Goal: Information Seeking & Learning: Learn about a topic

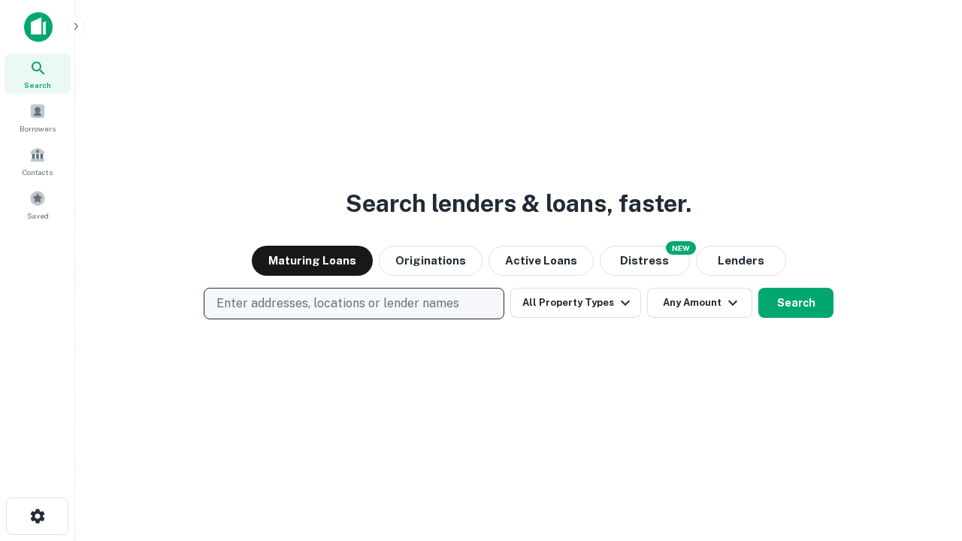
click at [353, 304] on p "Enter addresses, locations or lender names" at bounding box center [338, 304] width 243 height 18
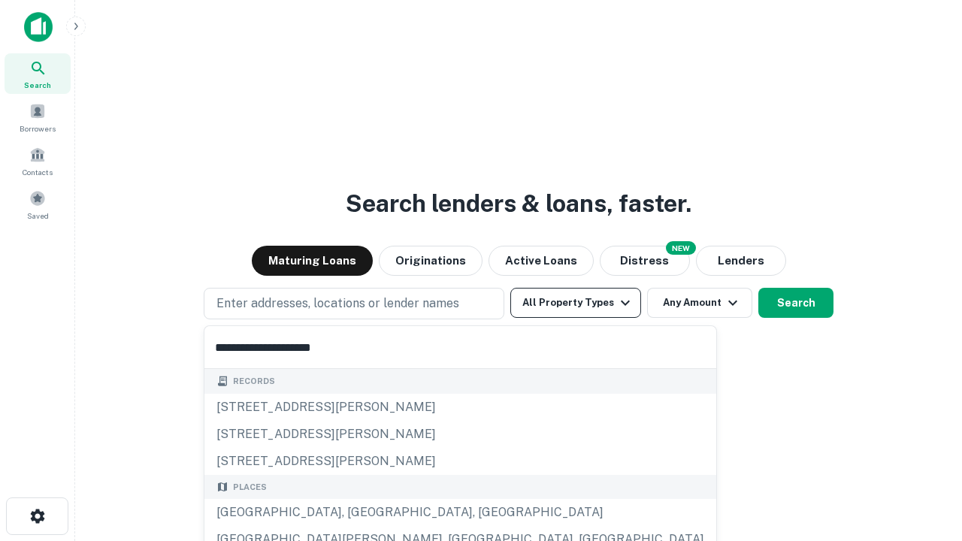
click at [576, 303] on button "All Property Types" at bounding box center [575, 303] width 131 height 30
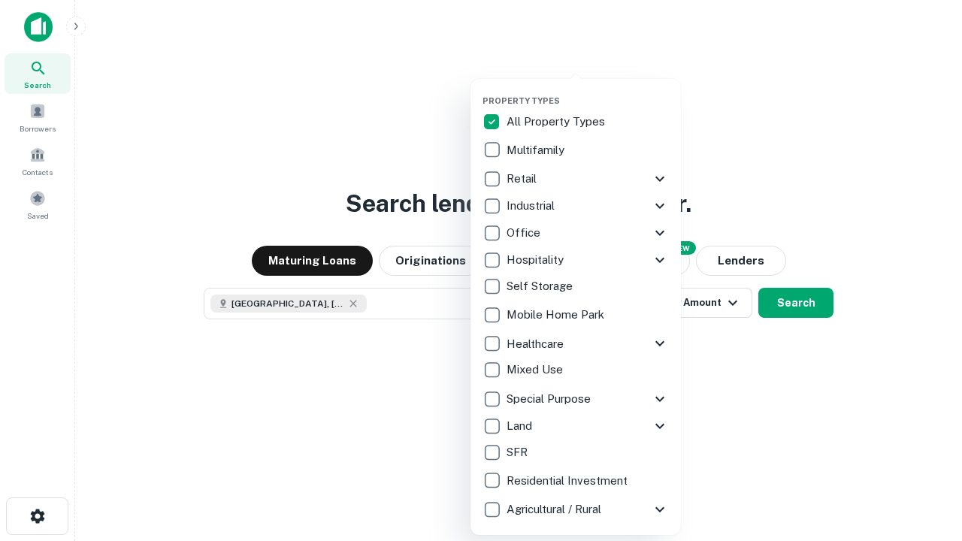
click at [588, 91] on button "button" at bounding box center [588, 91] width 210 height 1
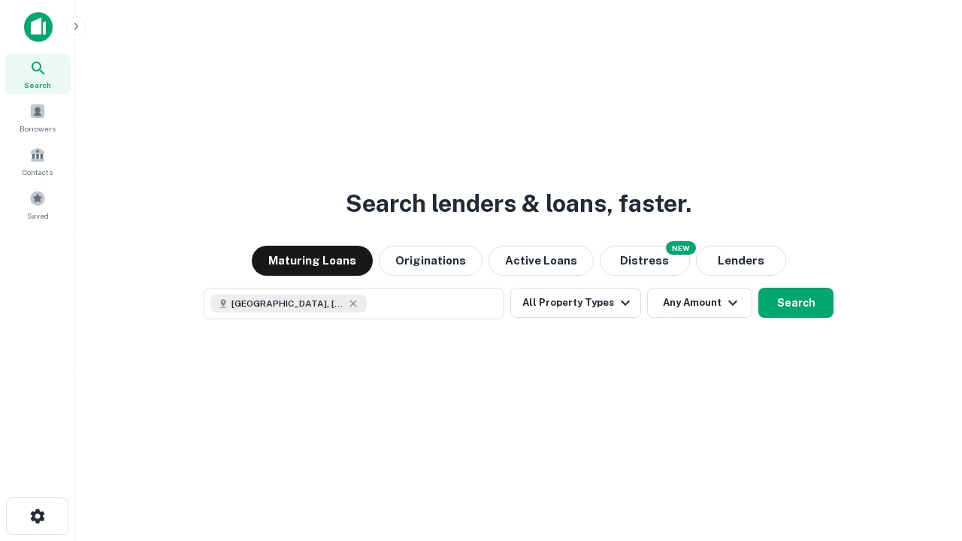
scroll to position [24, 0]
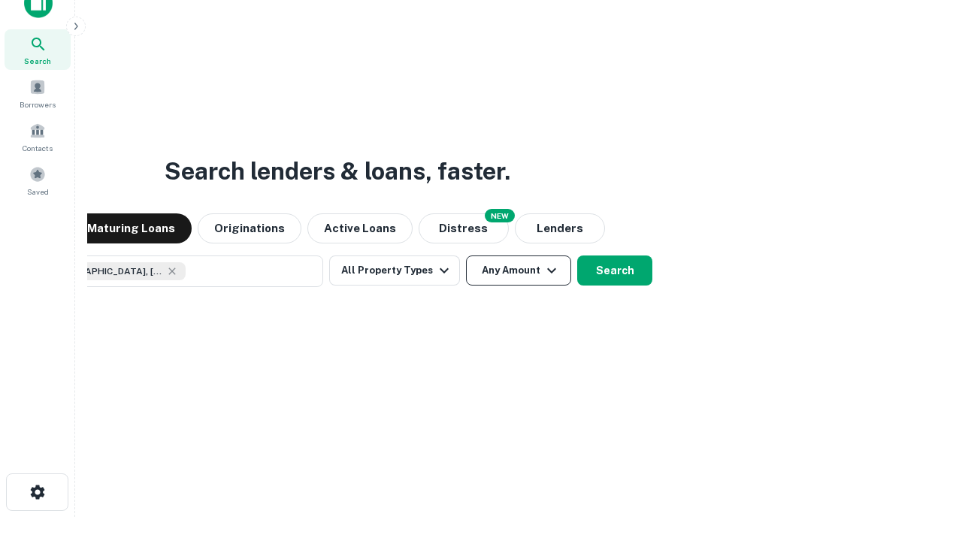
click at [466, 256] on button "Any Amount" at bounding box center [518, 271] width 105 height 30
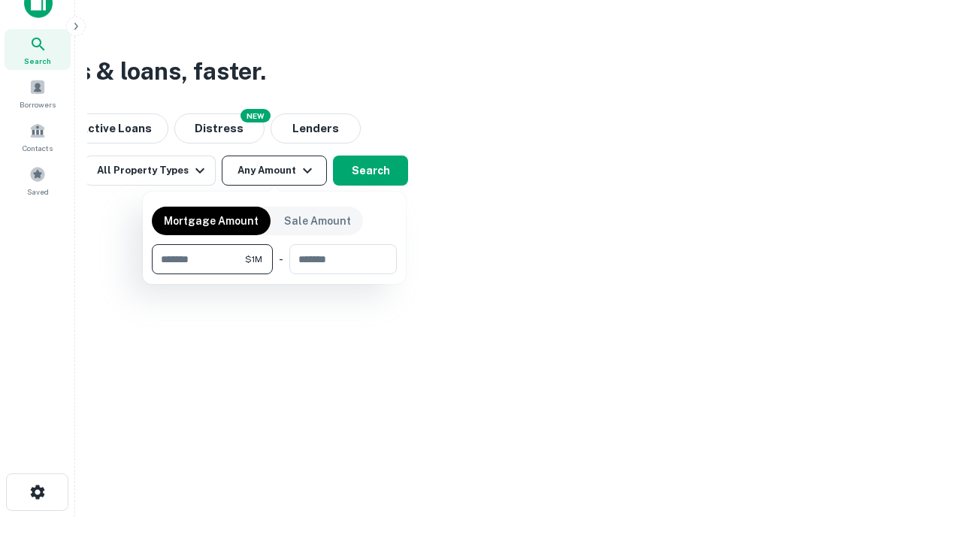
type input "*******"
click at [274, 274] on button "button" at bounding box center [274, 274] width 245 height 1
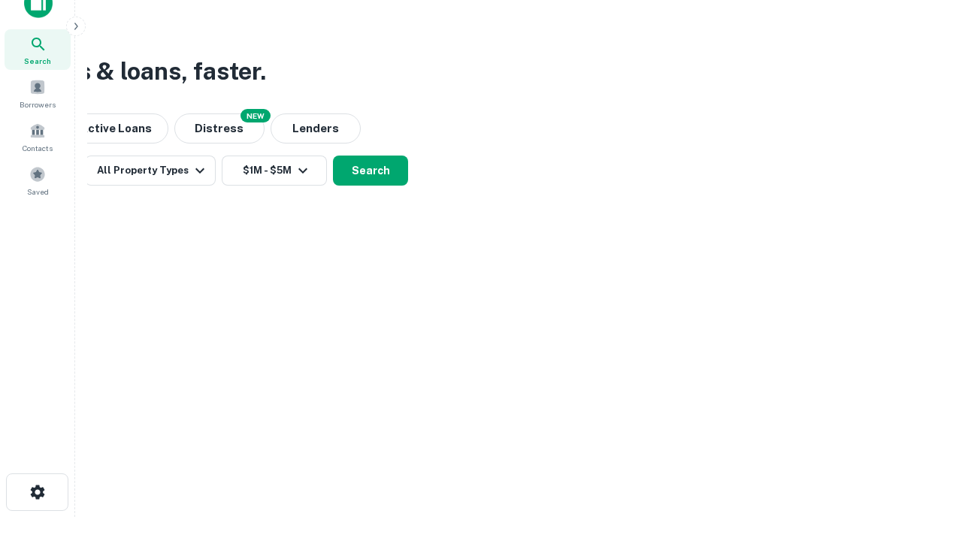
scroll to position [24, 0]
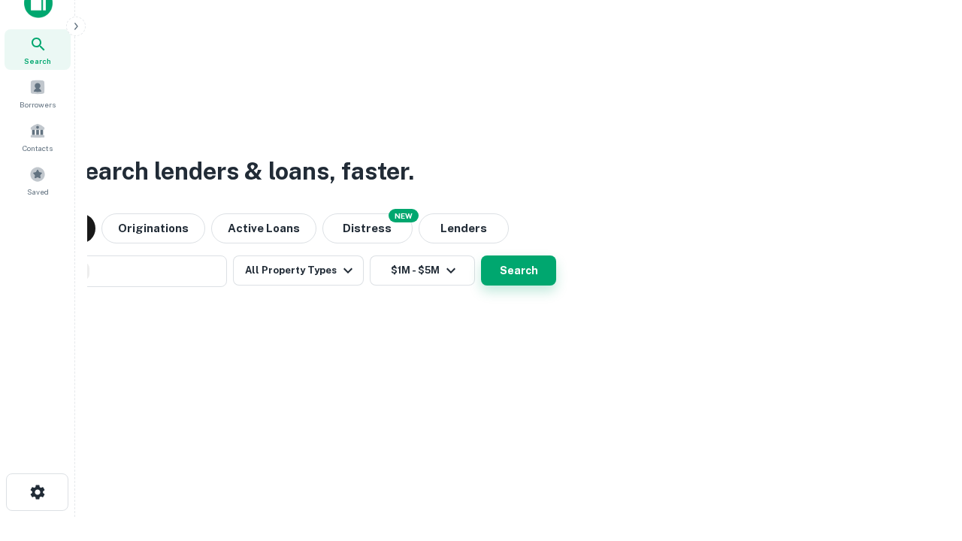
click at [481, 256] on button "Search" at bounding box center [518, 271] width 75 height 30
